Goal: Contribute content: Add original content to the website for others to see

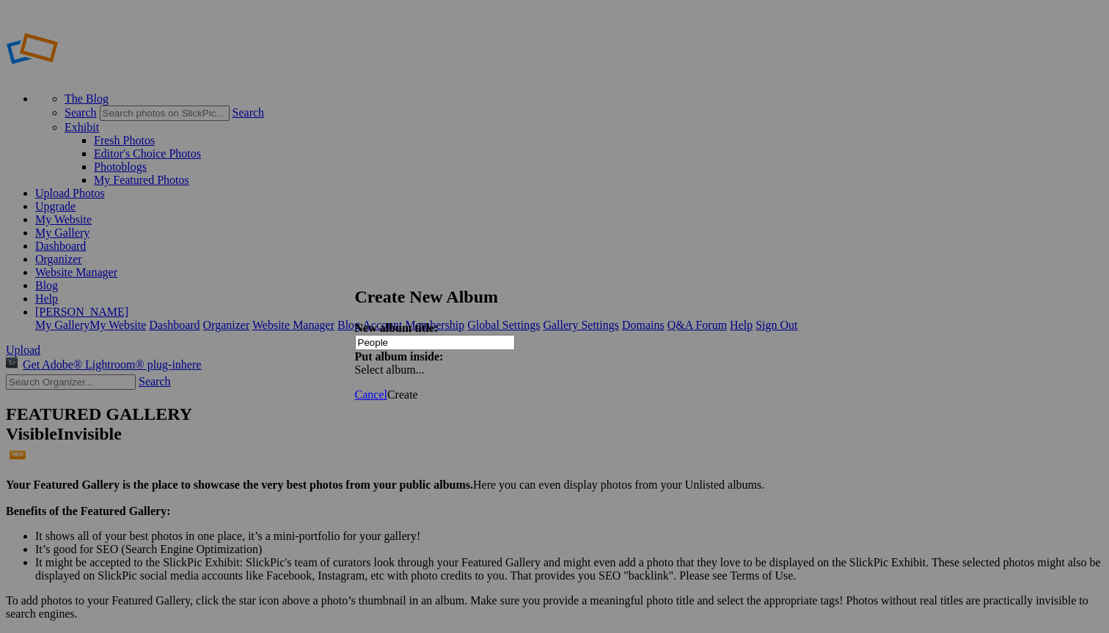
type input "People"
click at [509, 364] on div "Select album..." at bounding box center [432, 370] width 154 height 13
click at [631, 452] on link "My Portfolio" at bounding box center [638, 446] width 61 height 12
click at [418, 389] on span "Create" at bounding box center [402, 395] width 31 height 12
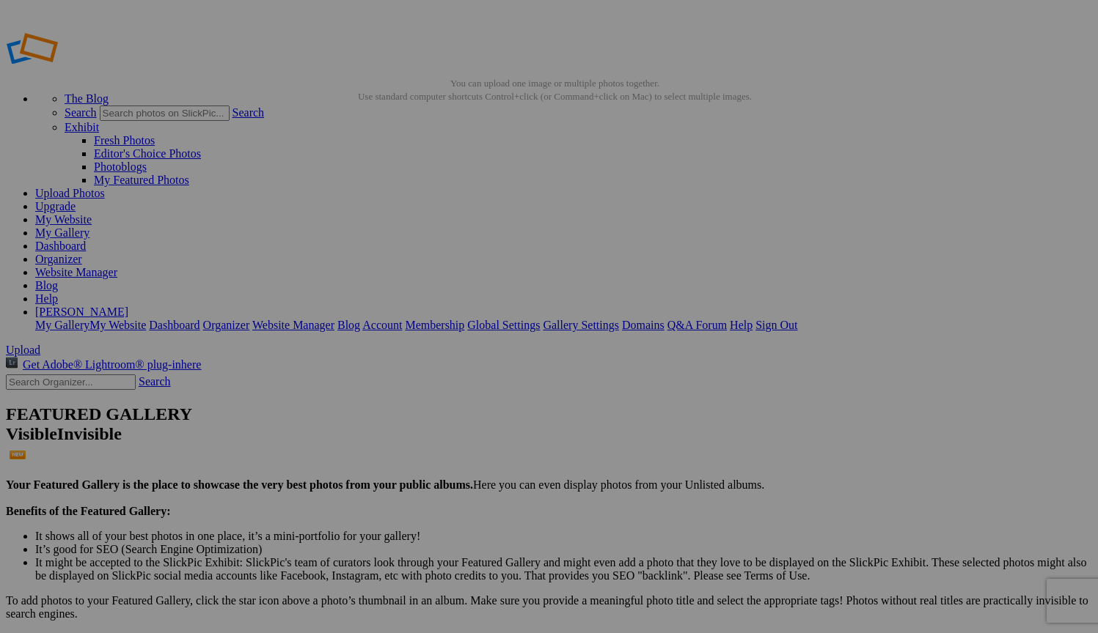
click at [92, 213] on link "My Website" at bounding box center [63, 219] width 56 height 12
click at [117, 266] on link "Website Manager" at bounding box center [76, 272] width 82 height 12
